Goal: Check status: Check status

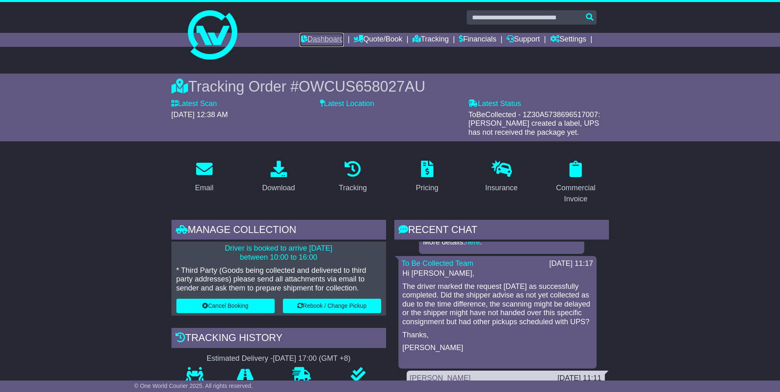
click at [315, 42] on link "Dashboard" at bounding box center [322, 40] width 44 height 14
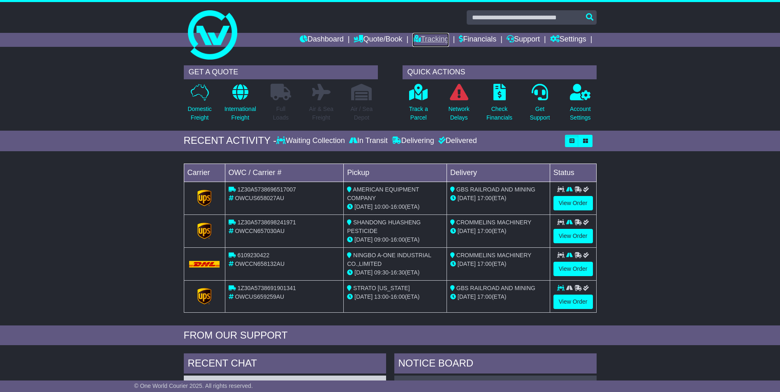
click at [425, 40] on link "Tracking" at bounding box center [431, 40] width 36 height 14
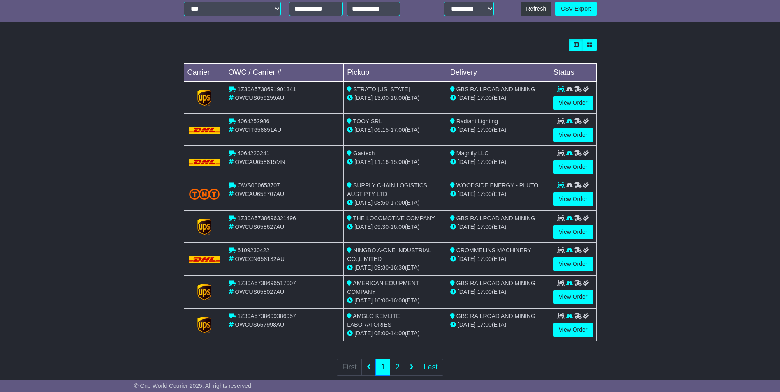
scroll to position [206, 0]
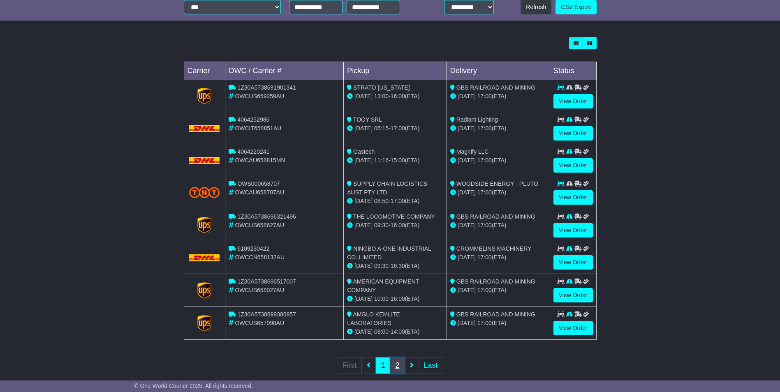
click at [396, 366] on link "2" at bounding box center [397, 365] width 15 height 17
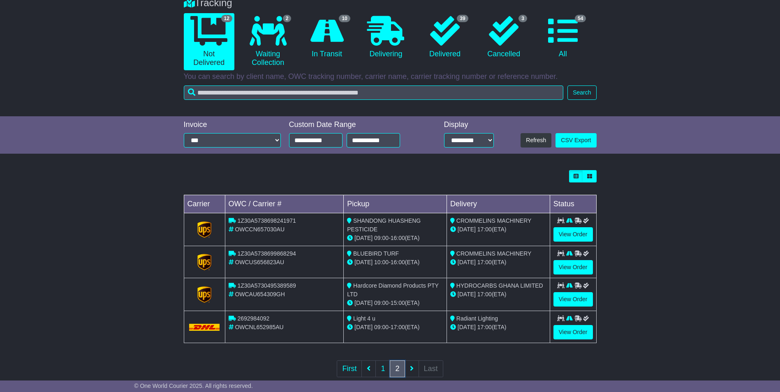
scroll to position [89, 0]
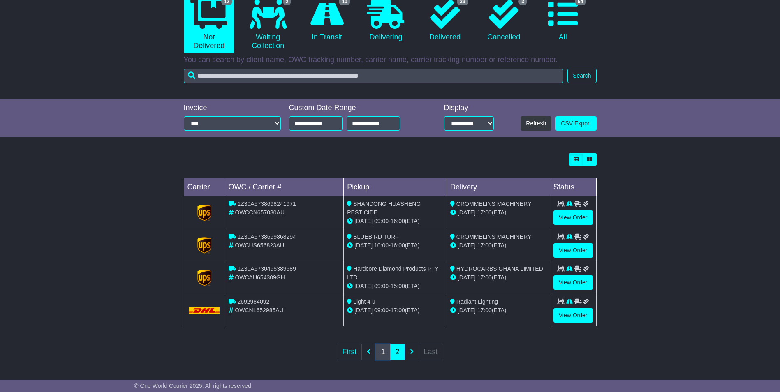
click at [380, 355] on link "1" at bounding box center [382, 352] width 15 height 17
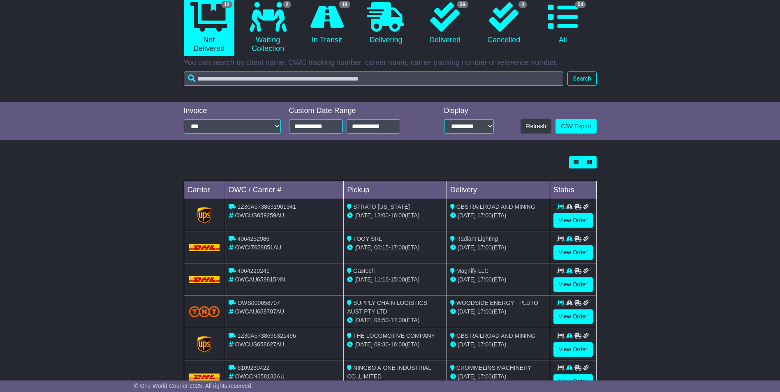
scroll to position [206, 0]
